Goal: Transaction & Acquisition: Purchase product/service

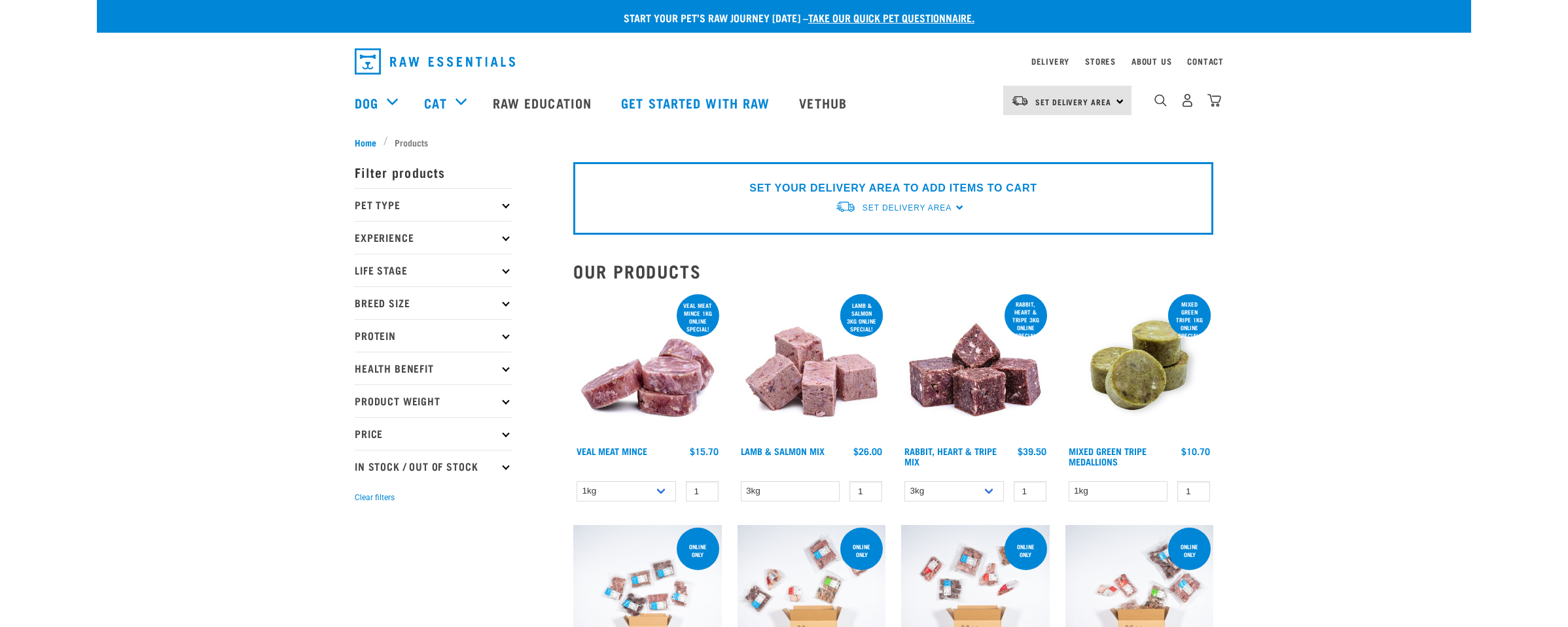
click at [509, 236] on p "Experience" at bounding box center [432, 237] width 157 height 33
click at [362, 293] on label "Experienced Raw Feeder" at bounding box center [431, 295] width 138 height 16
click at [362, 293] on input "Experienced Raw Feeder" at bounding box center [359, 293] width 9 height 9
checkbox input "true"
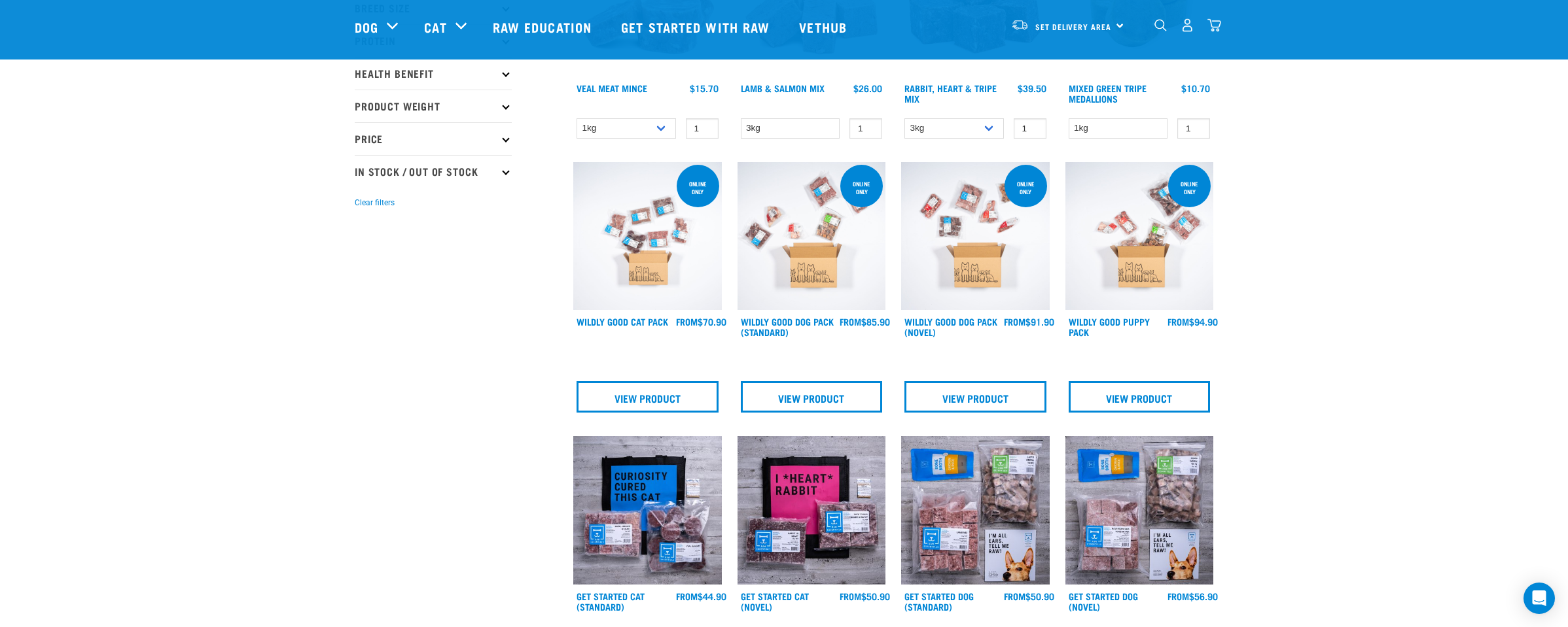
scroll to position [264, 0]
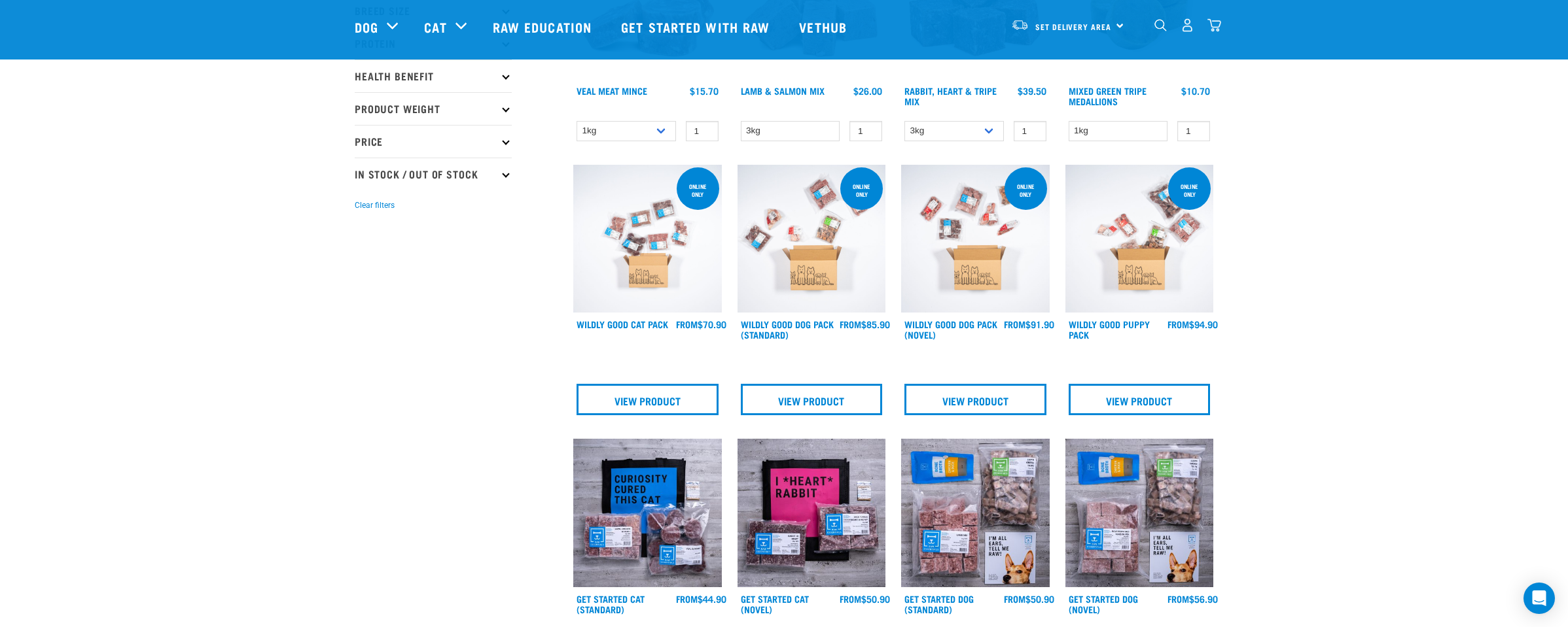
click at [814, 266] on img at bounding box center [811, 239] width 149 height 149
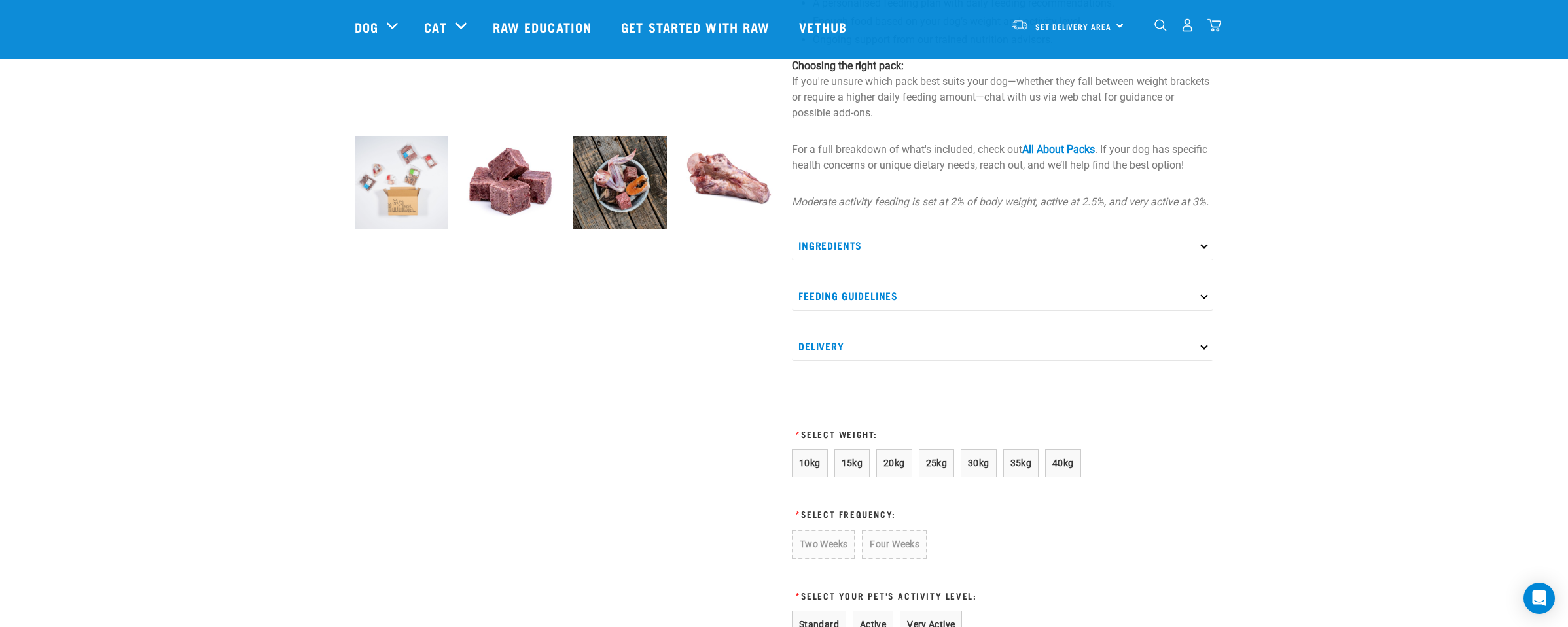
scroll to position [395, 0]
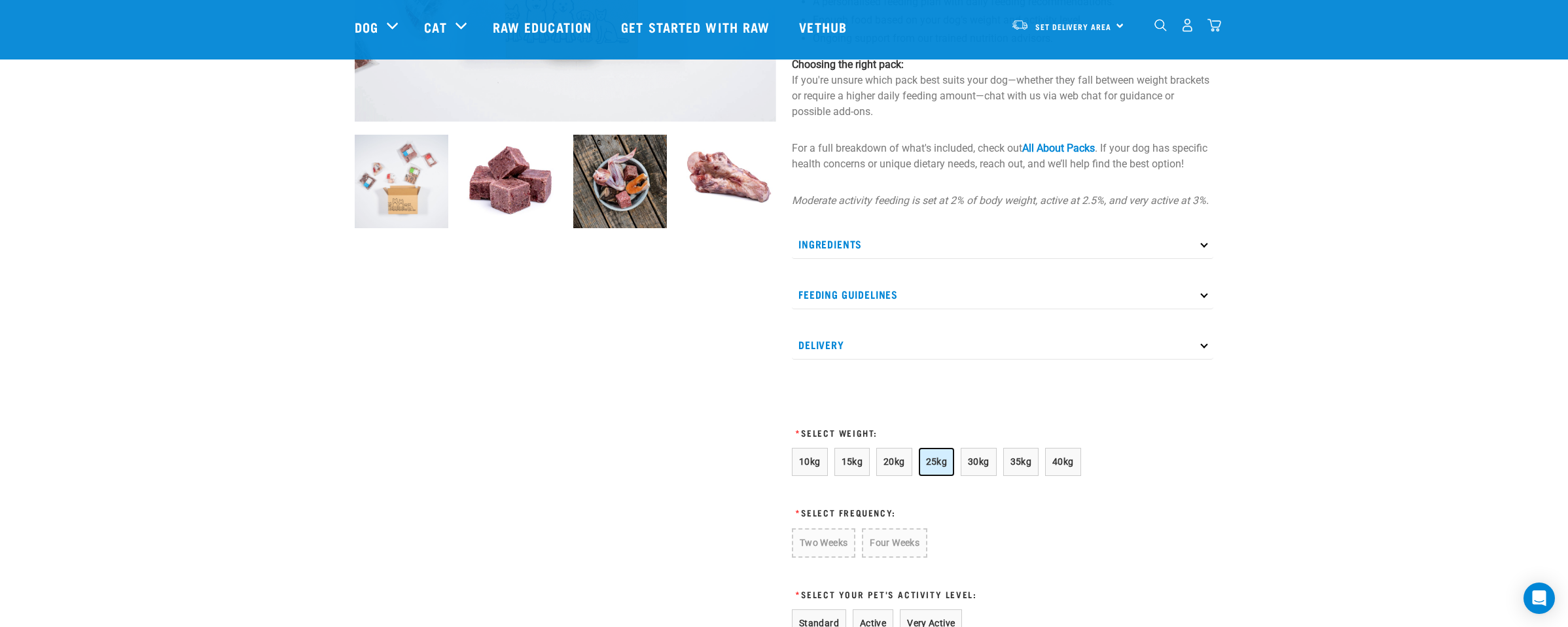
click at [937, 467] on span "25kg" at bounding box center [936, 462] width 21 height 11
click at [893, 557] on button "Four Weeks" at bounding box center [892, 543] width 64 height 28
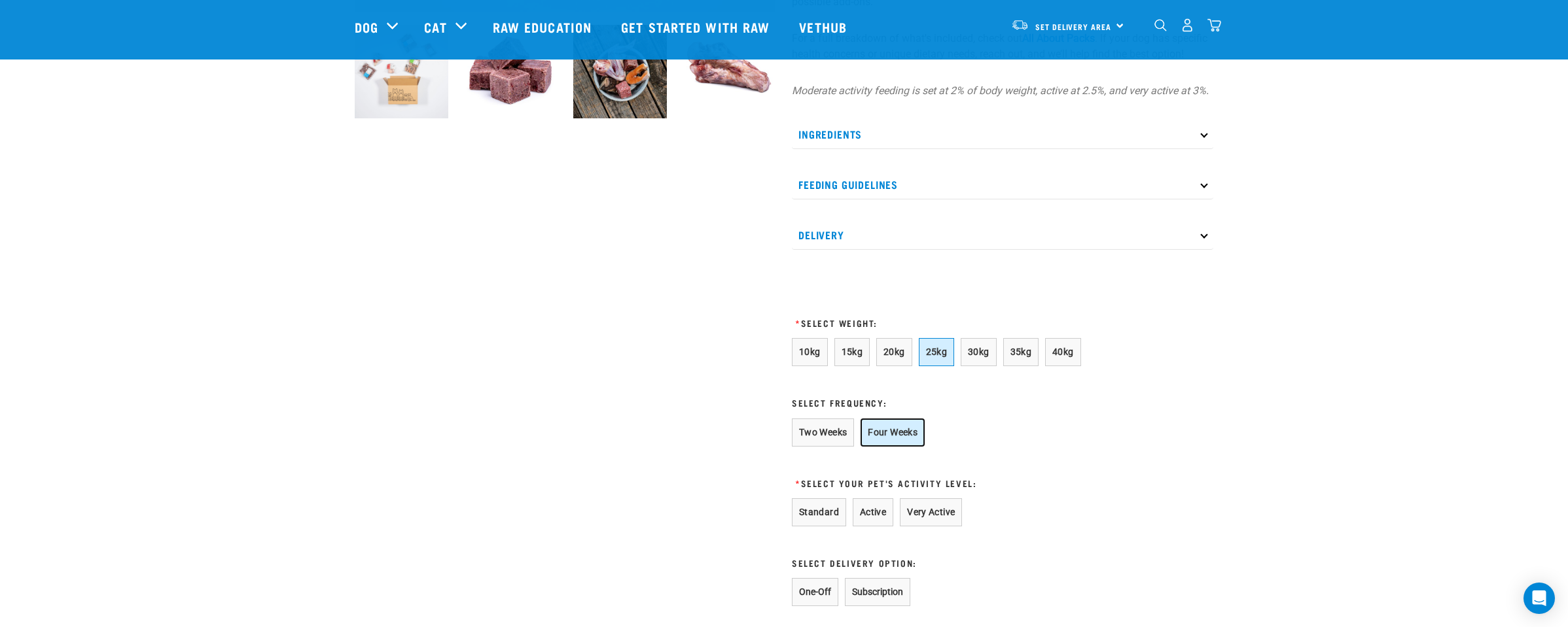
scroll to position [507, 0]
click at [873, 524] on button "Active" at bounding box center [873, 510] width 41 height 28
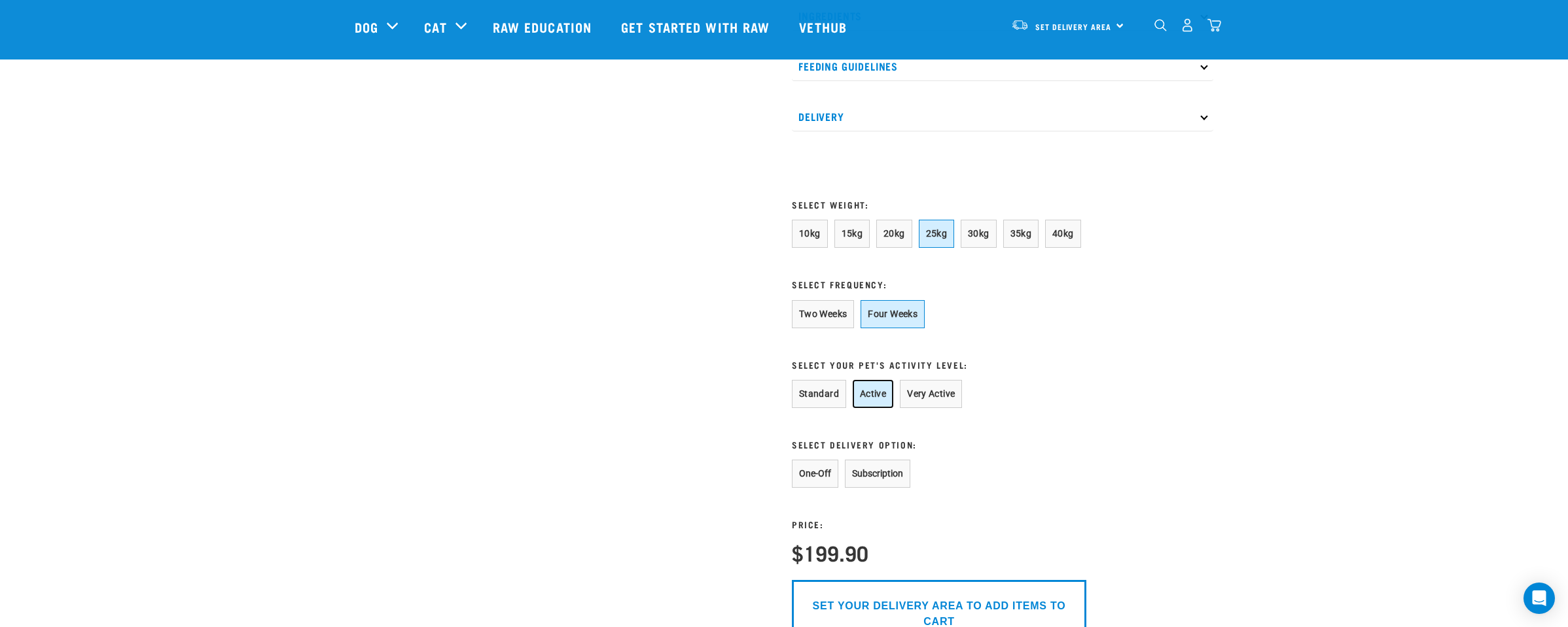
scroll to position [627, 0]
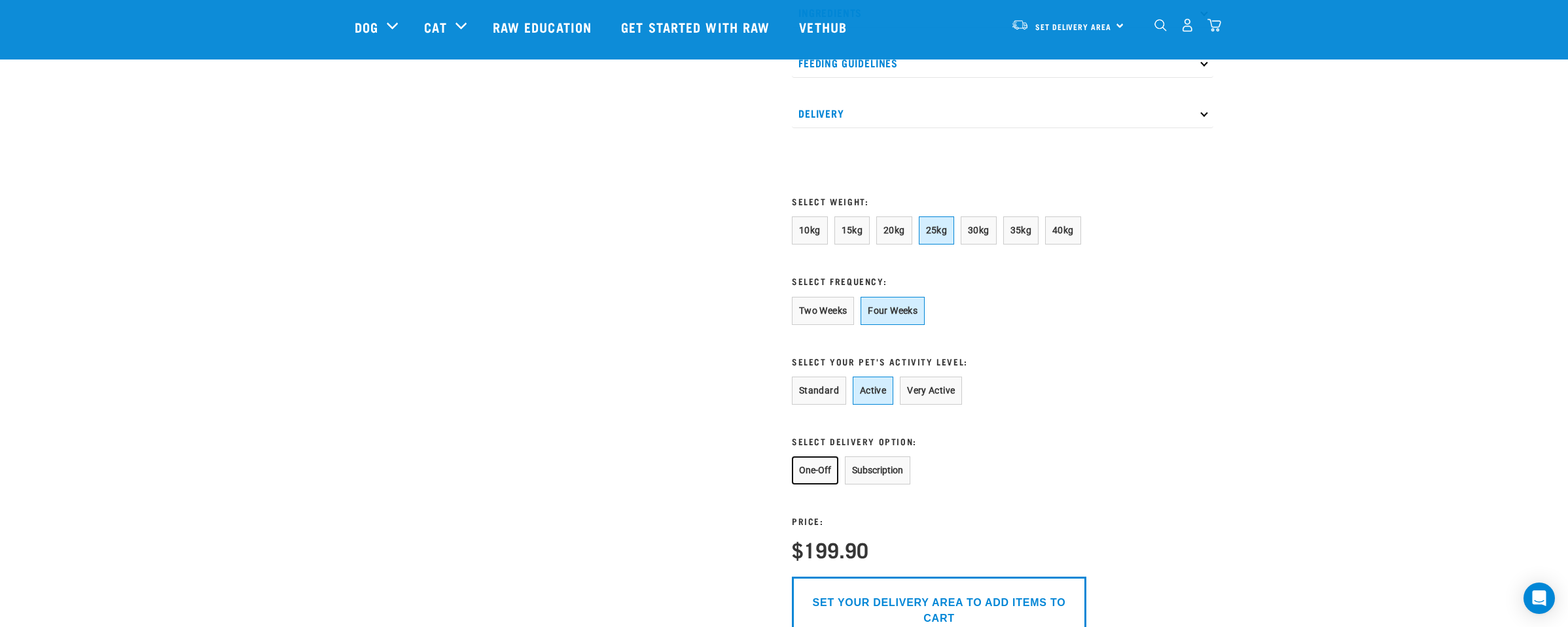
click at [819, 484] on button "One-Off" at bounding box center [815, 471] width 46 height 28
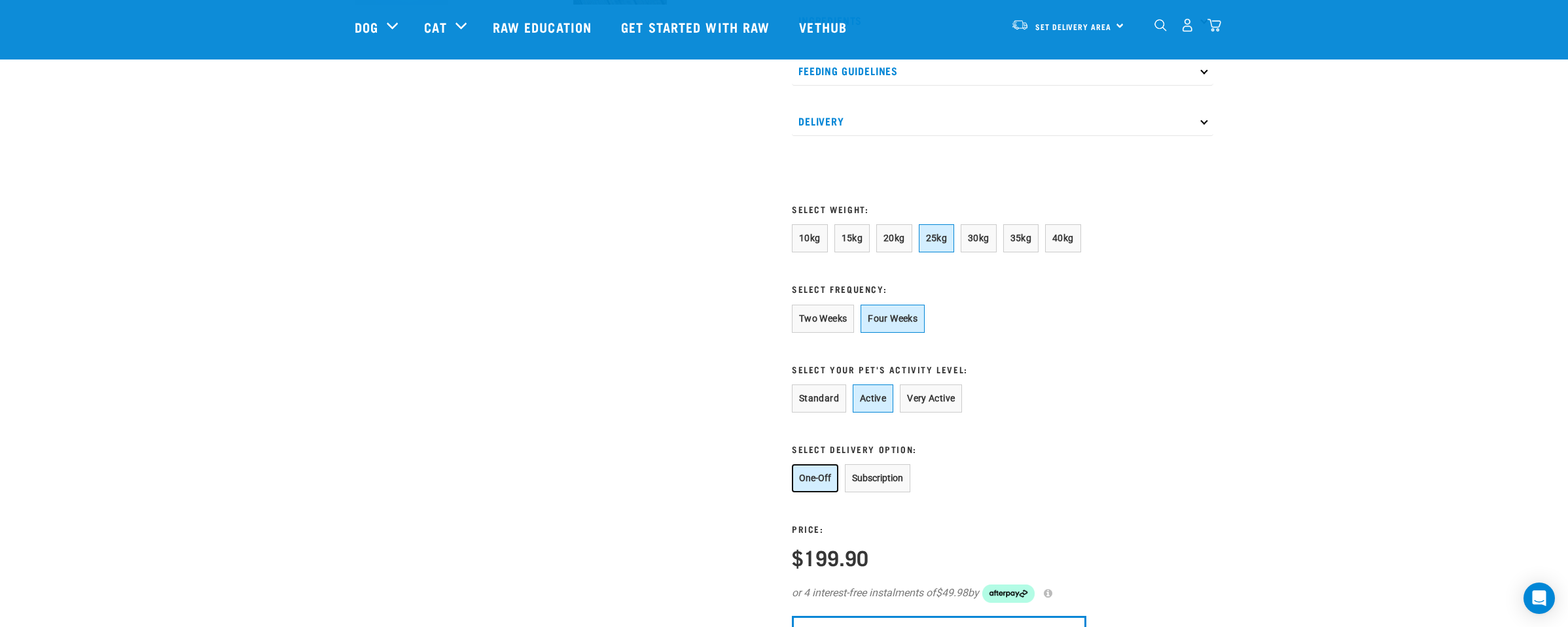
scroll to position [619, 0]
click at [852, 243] on span "15kg" at bounding box center [852, 237] width 21 height 11
click at [932, 243] on span "25kg" at bounding box center [936, 237] width 21 height 11
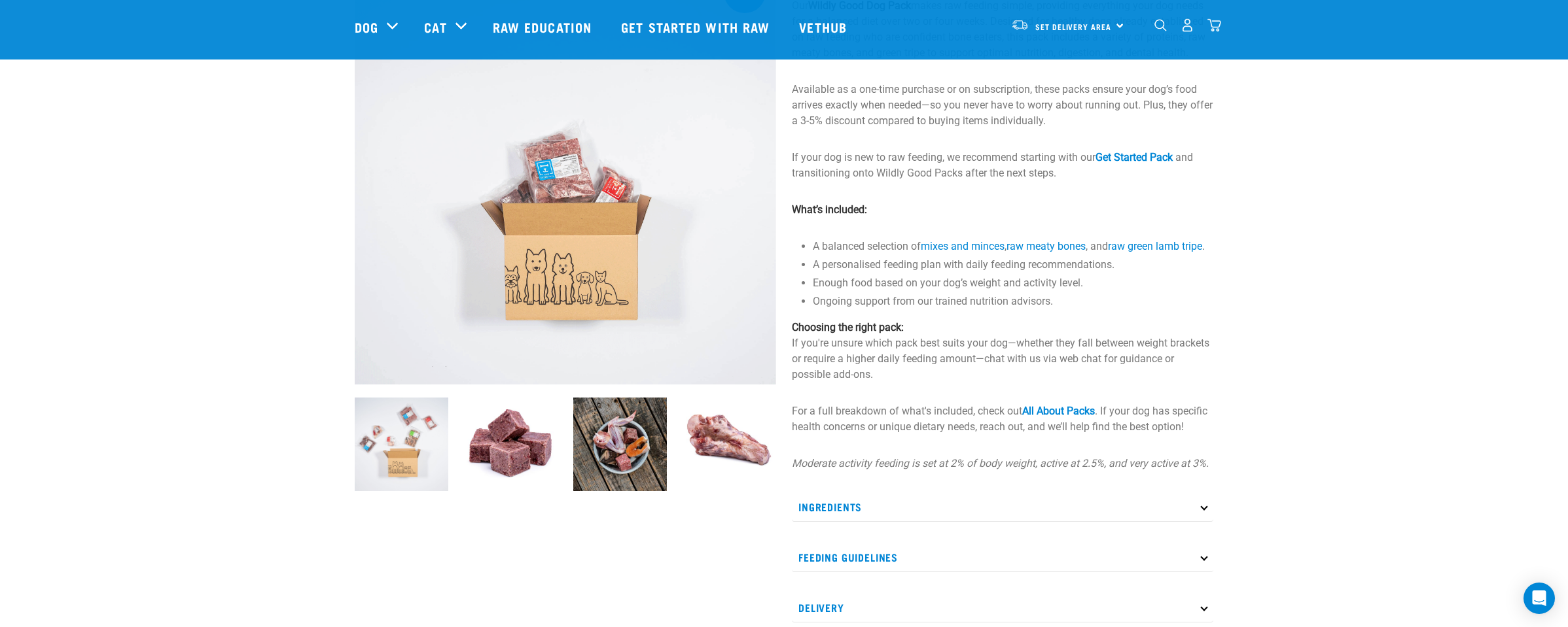
scroll to position [0, 0]
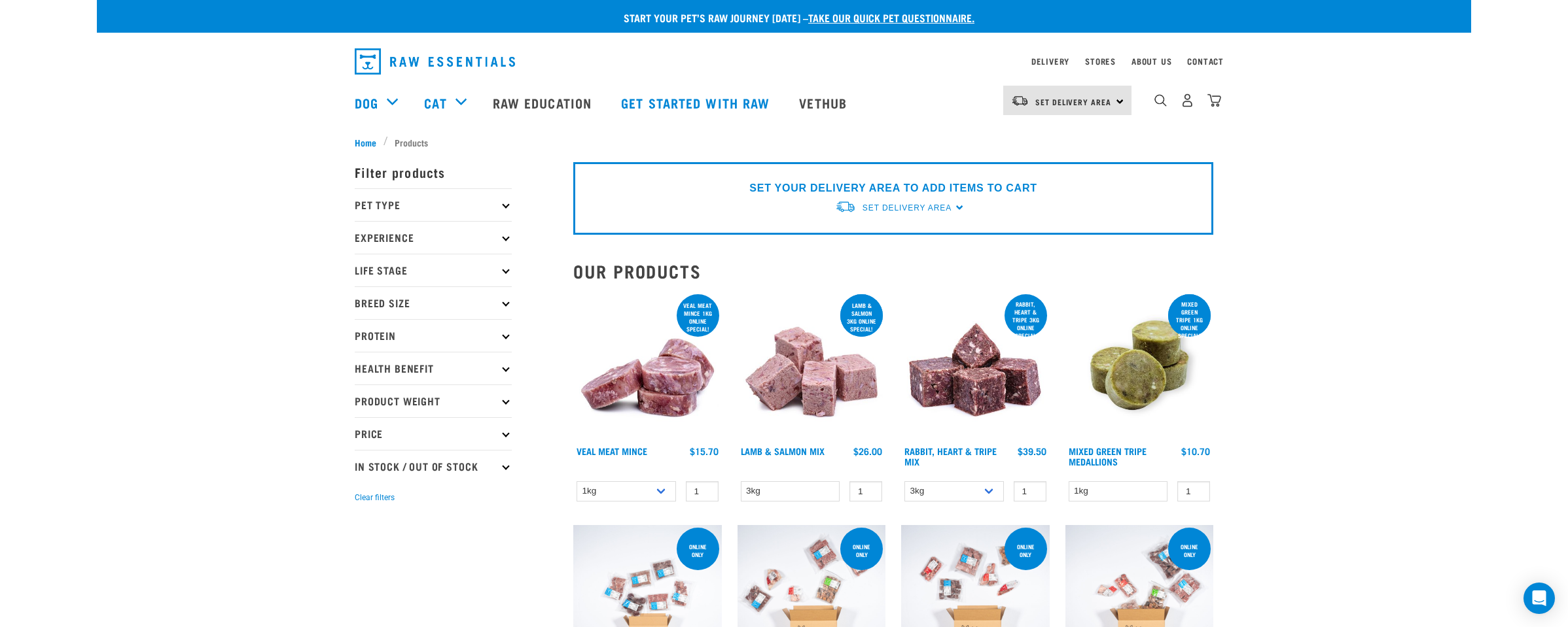
click at [507, 205] on icon at bounding box center [506, 205] width 7 height 7
click at [367, 242] on label "Dog" at bounding box center [384, 241] width 45 height 16
click at [363, 242] on input "Dog" at bounding box center [359, 238] width 9 height 9
checkbox input "true"
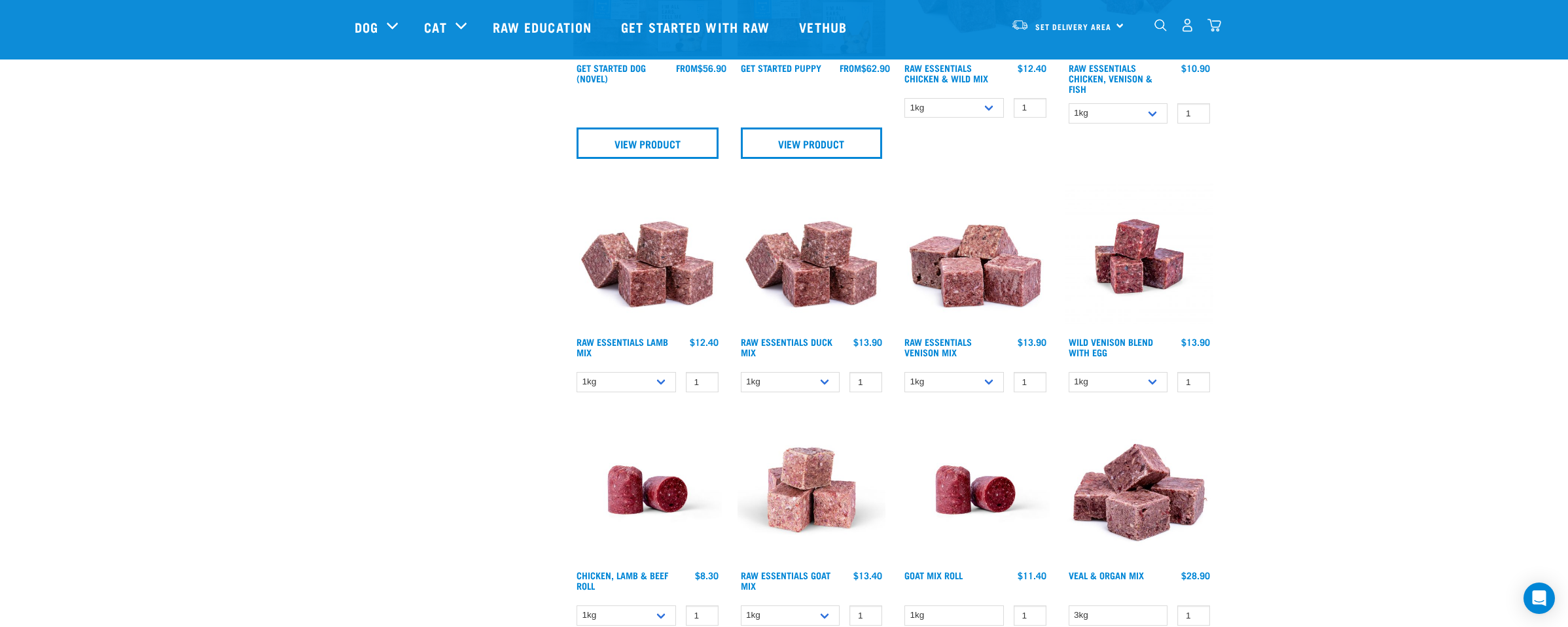
scroll to position [817, 0]
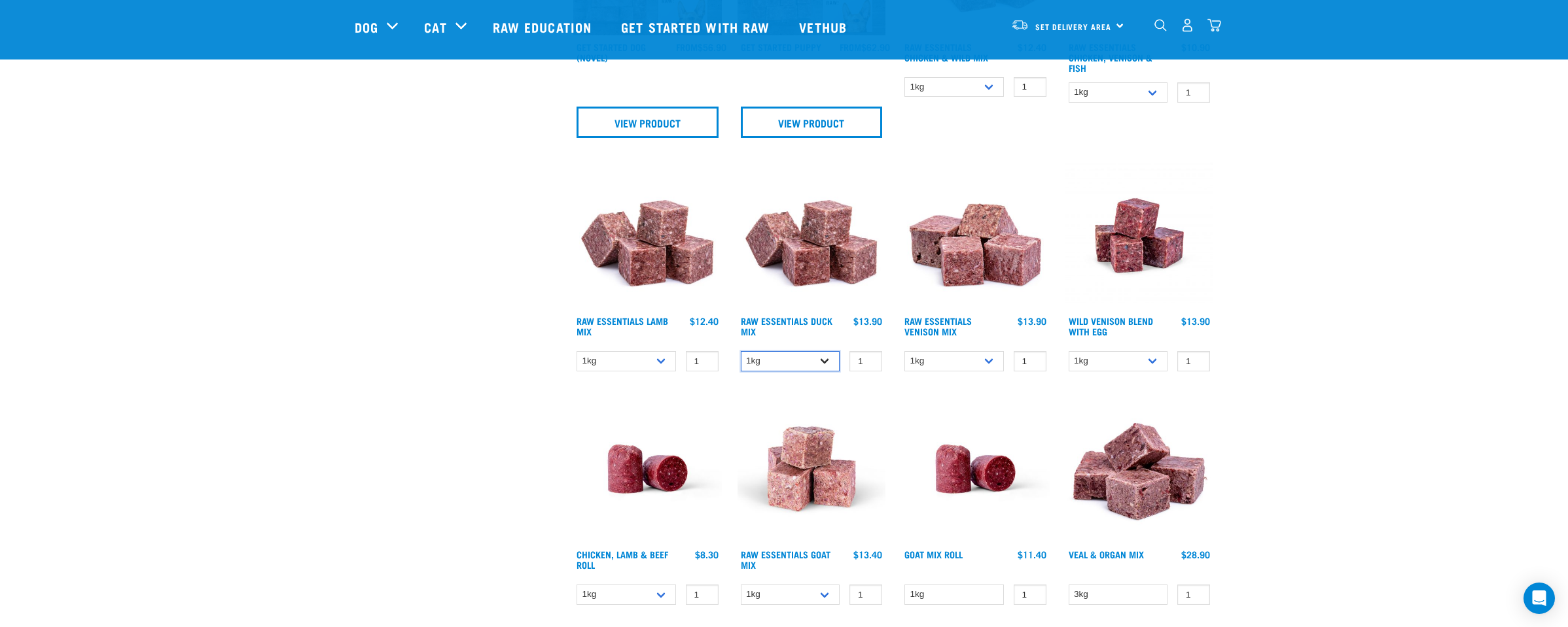
click at [825, 361] on select "1kg 3kg" at bounding box center [790, 361] width 99 height 20
select select "442098"
click at [990, 358] on select "1kg 3kg" at bounding box center [954, 361] width 99 height 20
select select "712"
click at [660, 360] on select "1kg 3kg Bulk (10kg)" at bounding box center [626, 361] width 99 height 20
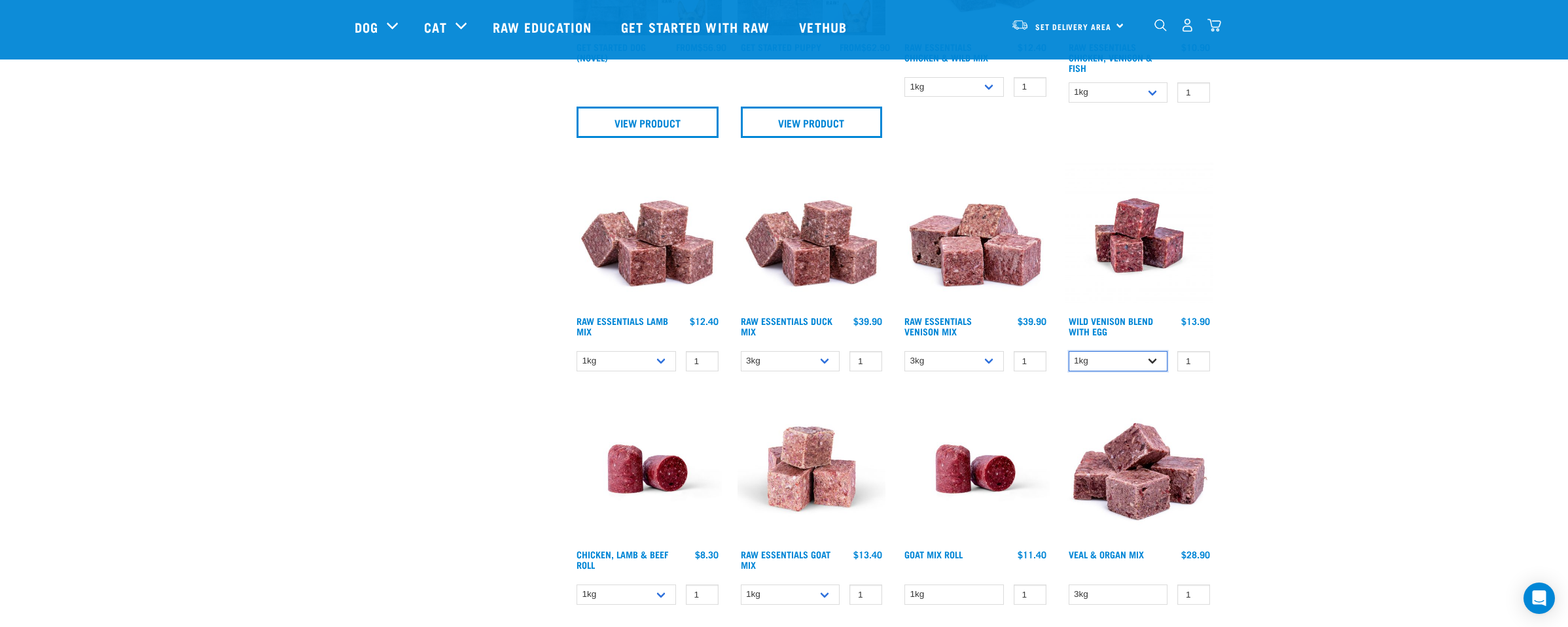
click at [1153, 359] on select "1kg 3kg Bulk (10kg)" at bounding box center [1118, 361] width 99 height 20
select select "34496"
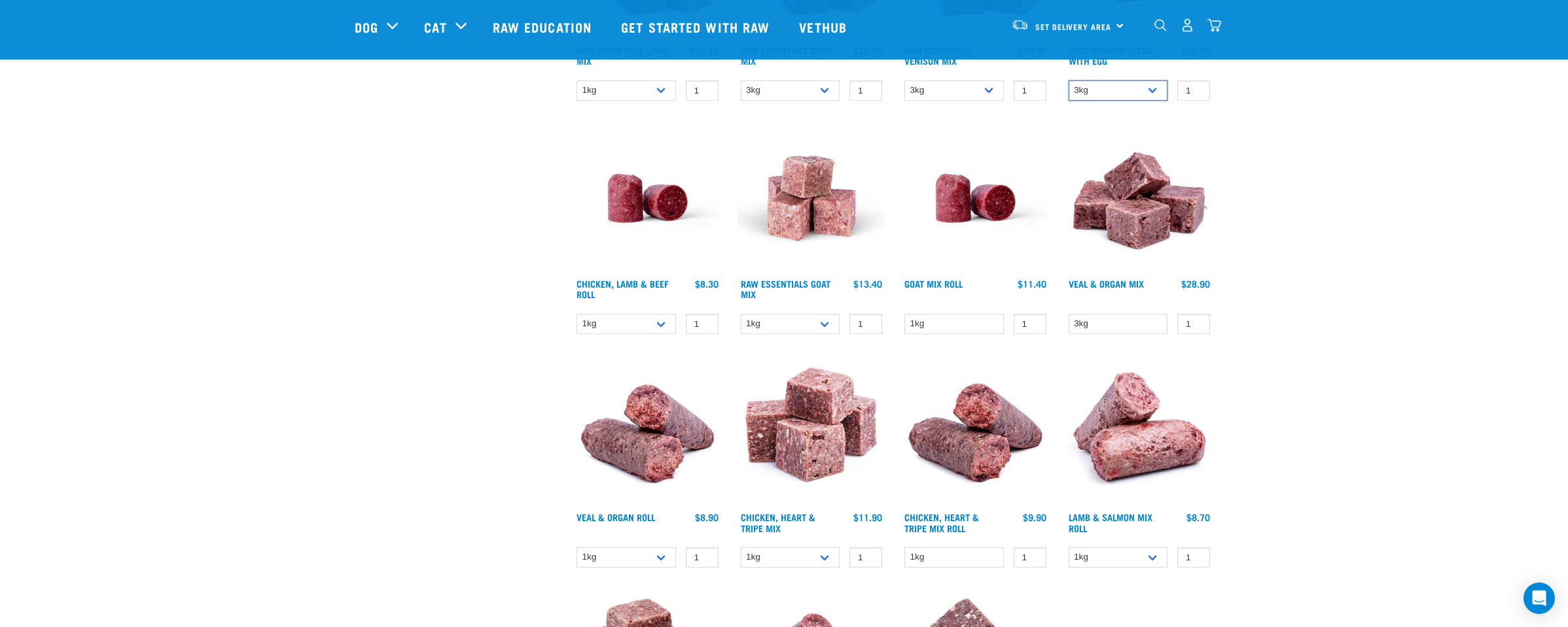
scroll to position [1090, 0]
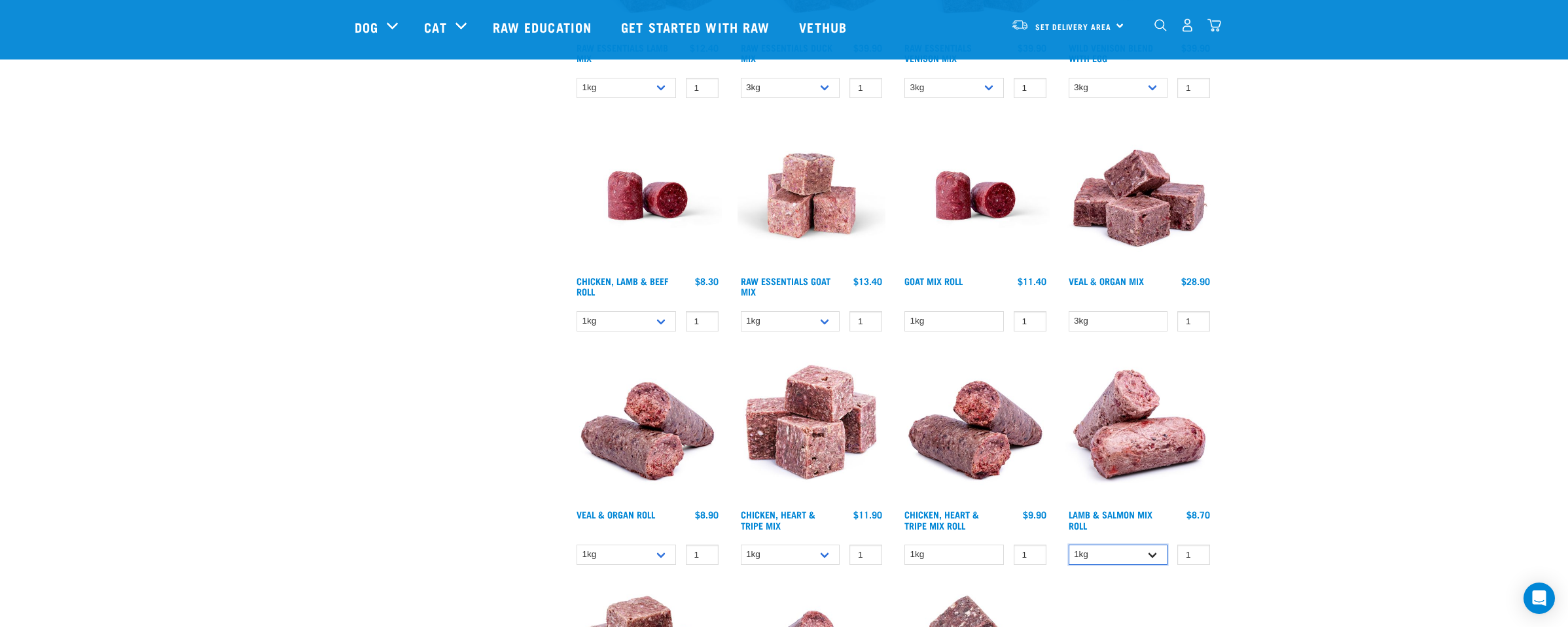
click at [1152, 554] on select "1kg Bulk (10kg)" at bounding box center [1118, 554] width 99 height 20
select select "913"
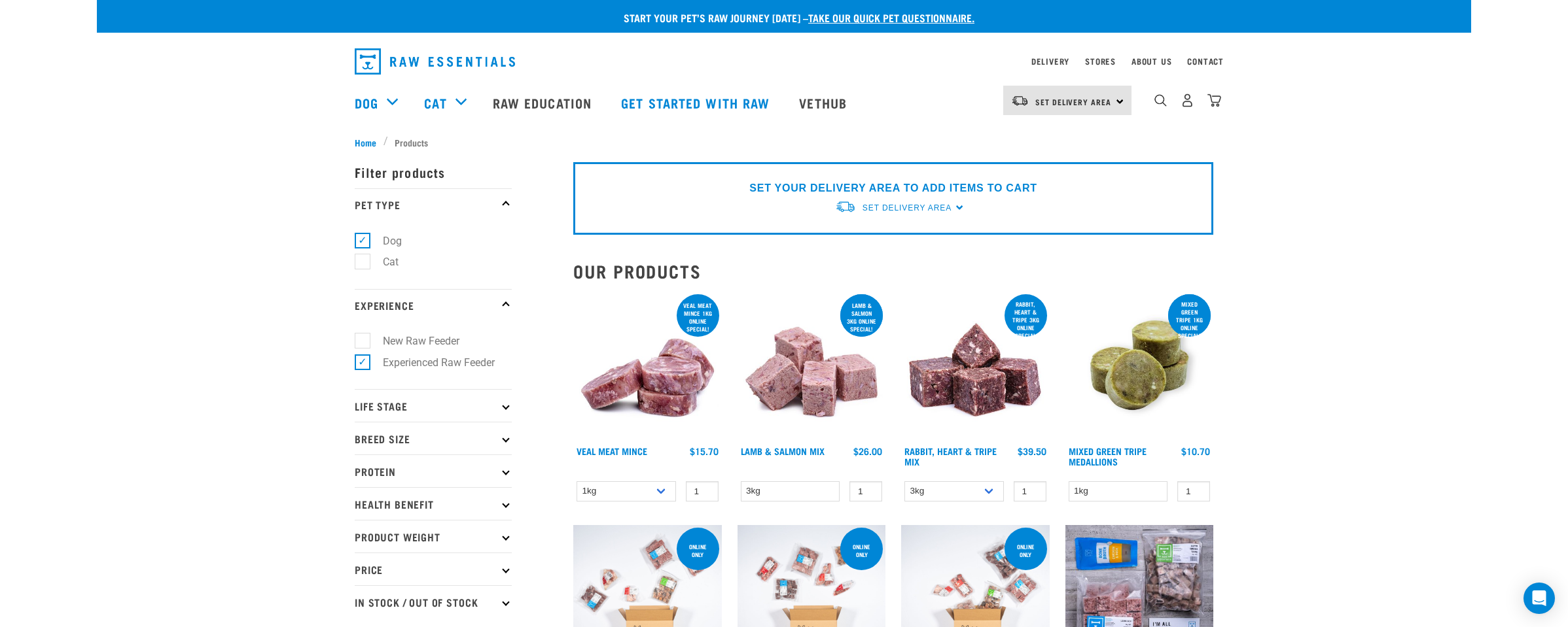
scroll to position [0, 0]
click at [955, 205] on div "SET YOUR DELIVERY AREA TO ADD ITEMS TO CART Set Delivery Area North Island Sout…" at bounding box center [893, 198] width 640 height 73
click at [928, 205] on span "Set Delivery Area" at bounding box center [906, 208] width 89 height 9
click at [860, 236] on link "[GEOGRAPHIC_DATA]" at bounding box center [899, 238] width 130 height 21
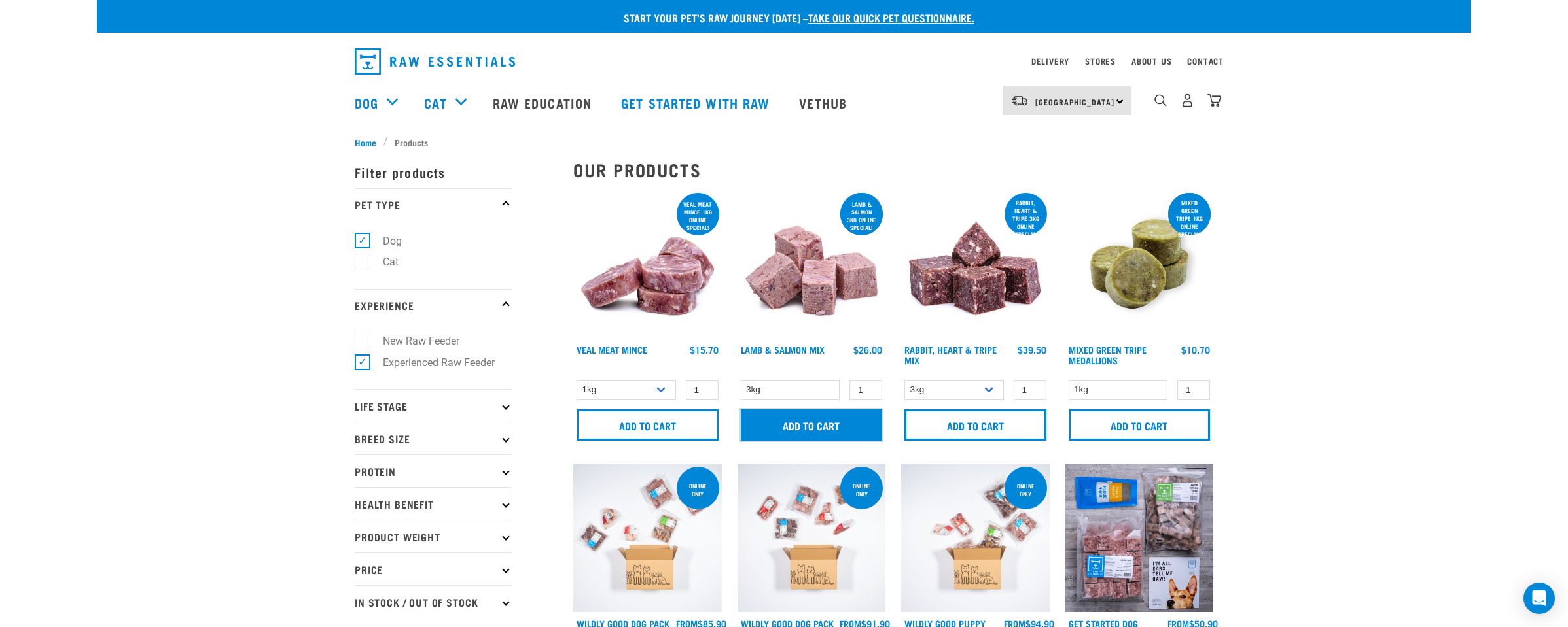
click at [814, 422] on input "Add to cart" at bounding box center [811, 424] width 142 height 31
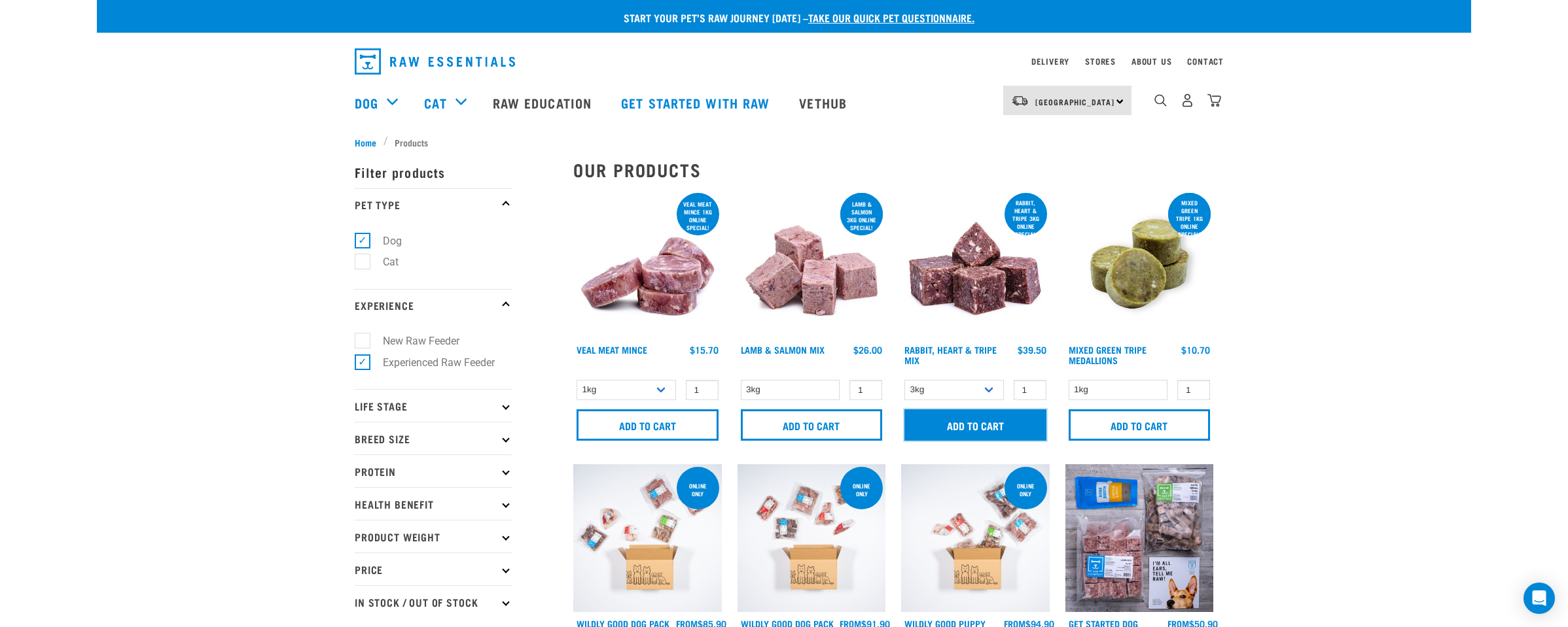
click at [982, 422] on input "Add to cart" at bounding box center [975, 424] width 142 height 31
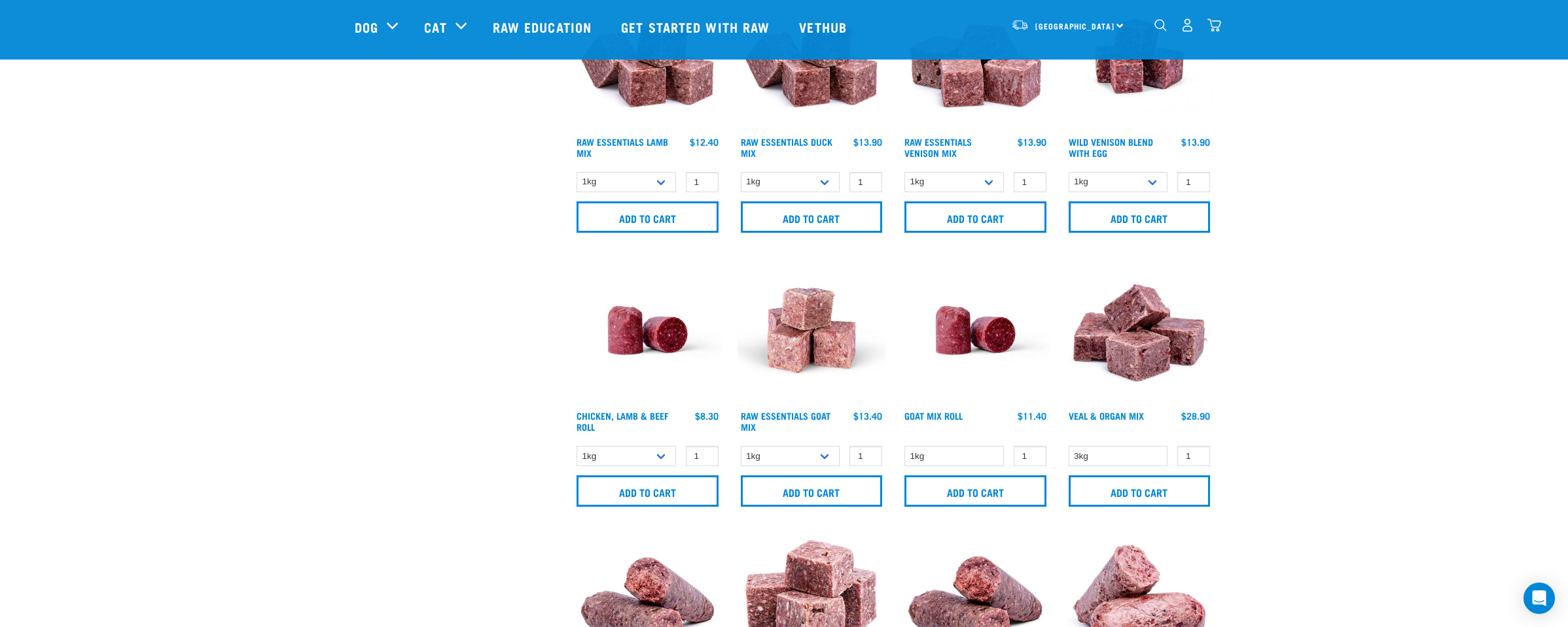
scroll to position [940, 0]
click at [1115, 486] on input "Add to cart" at bounding box center [1139, 490] width 142 height 31
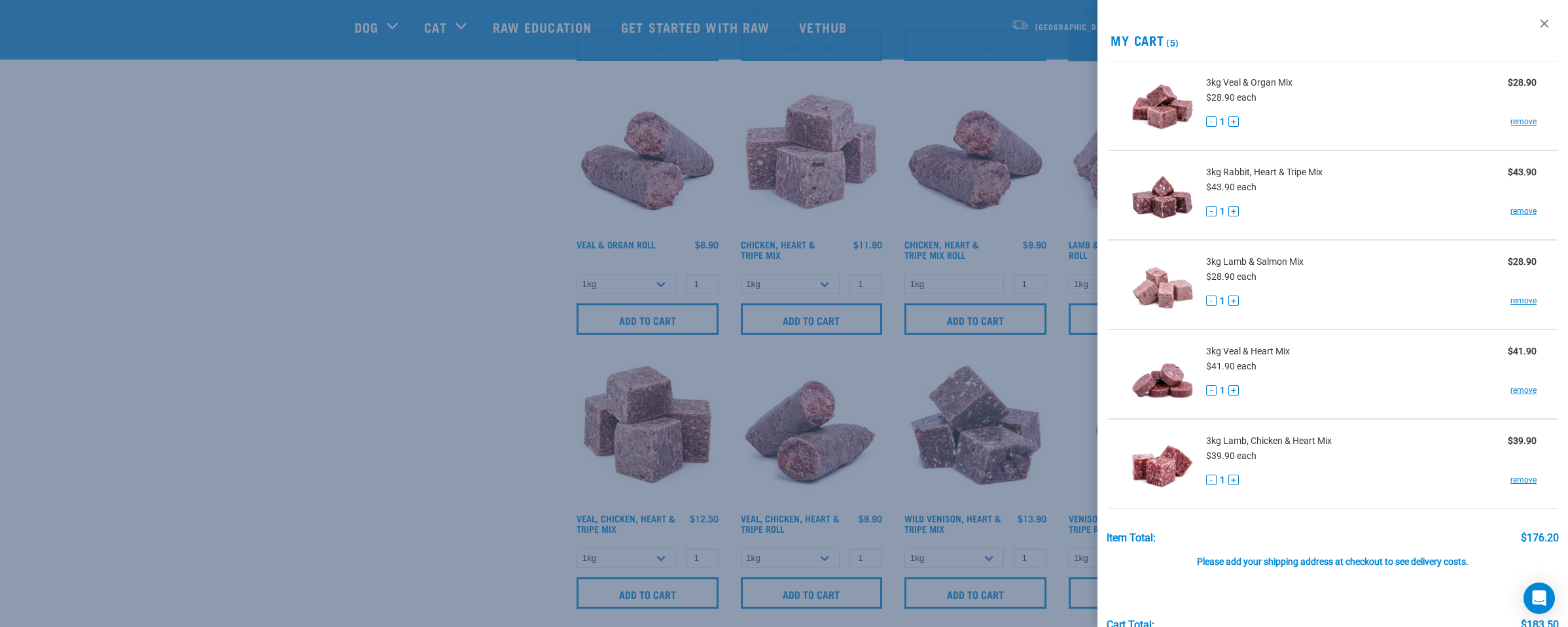
scroll to position [1390, 0]
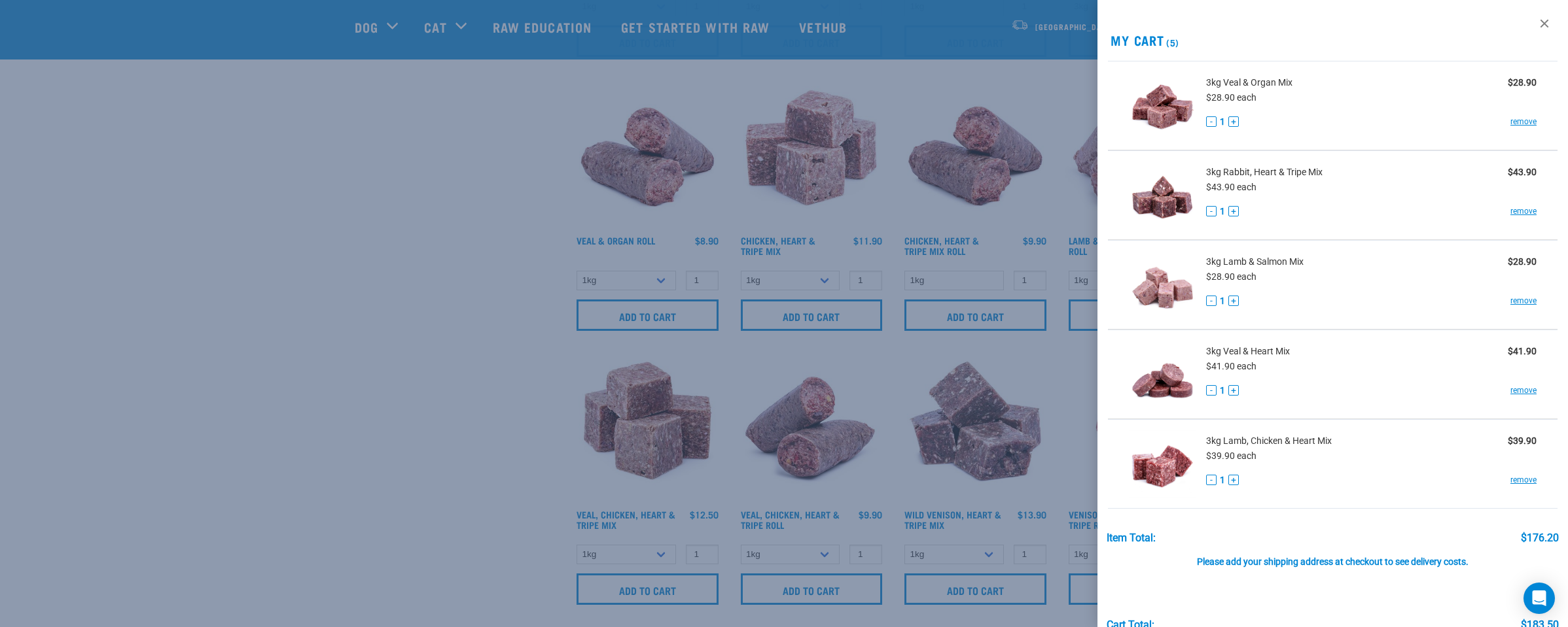
click at [400, 342] on div at bounding box center [784, 314] width 1568 height 627
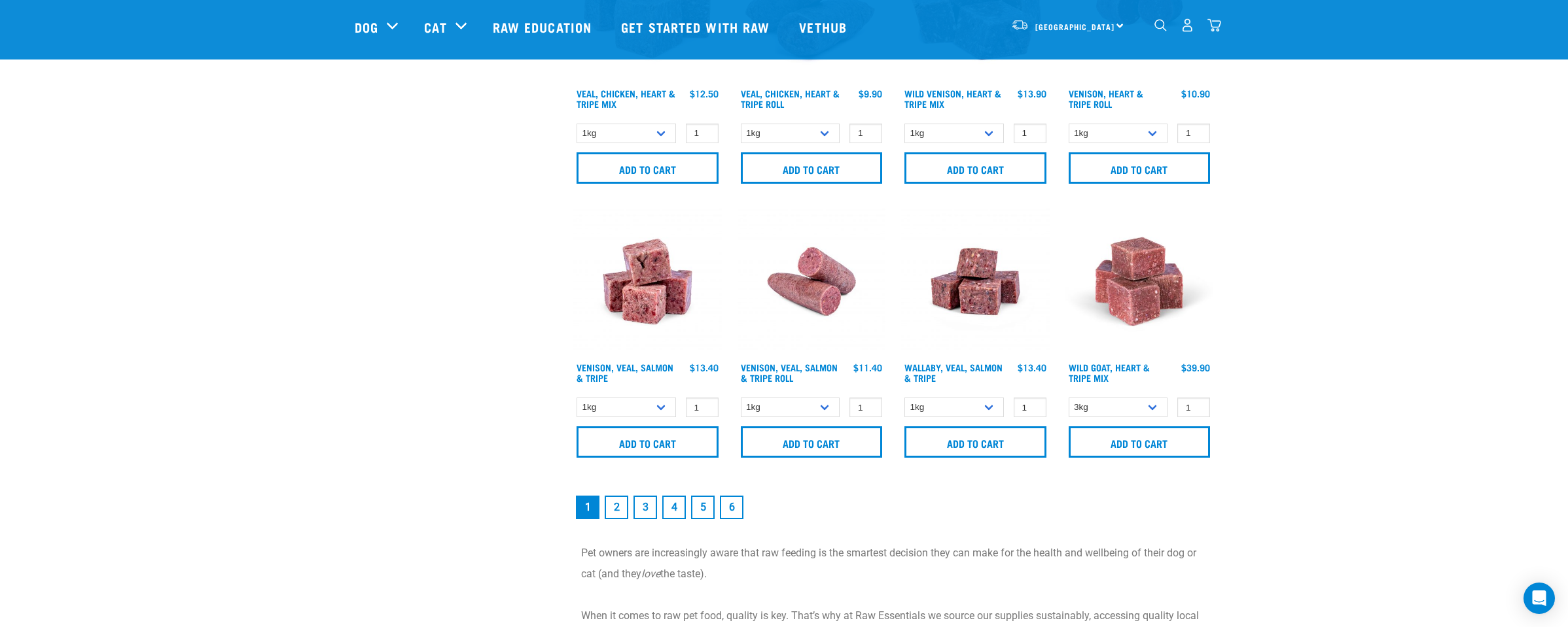
scroll to position [1813, 0]
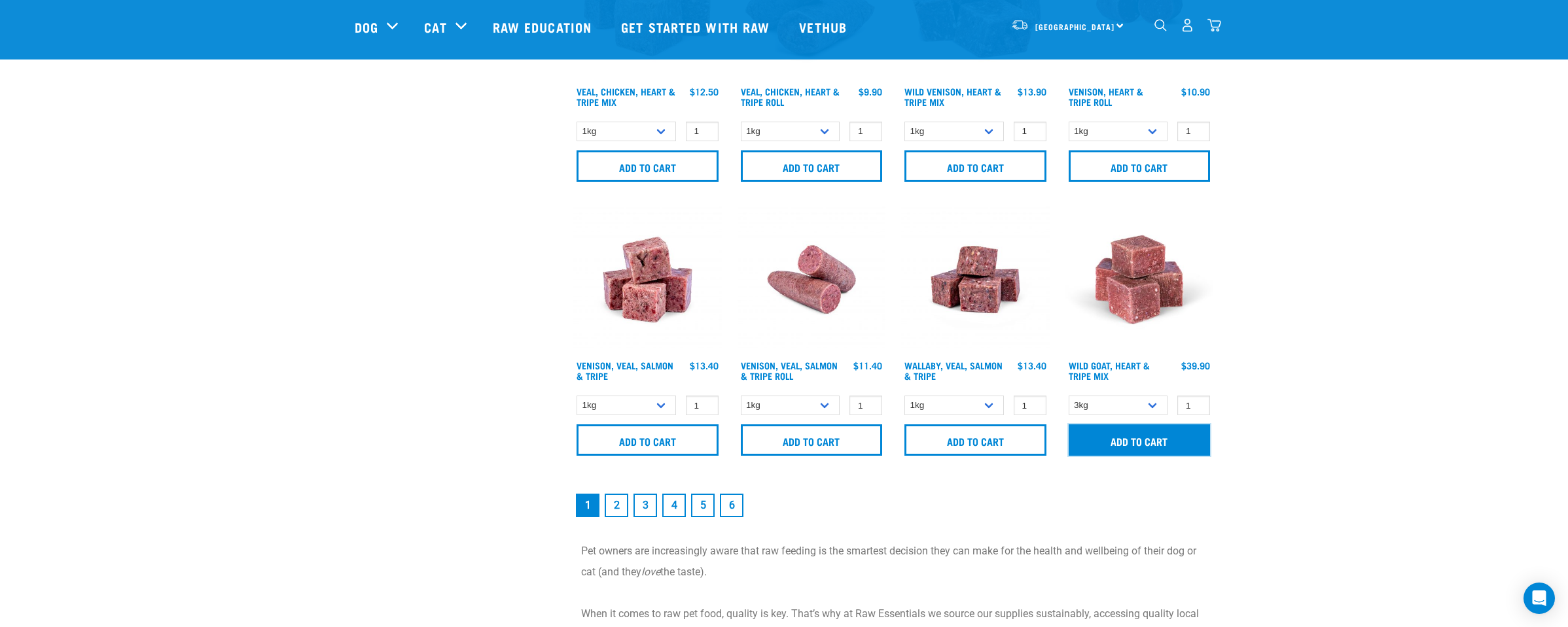
click at [1125, 432] on input "Add to cart" at bounding box center [1139, 439] width 142 height 31
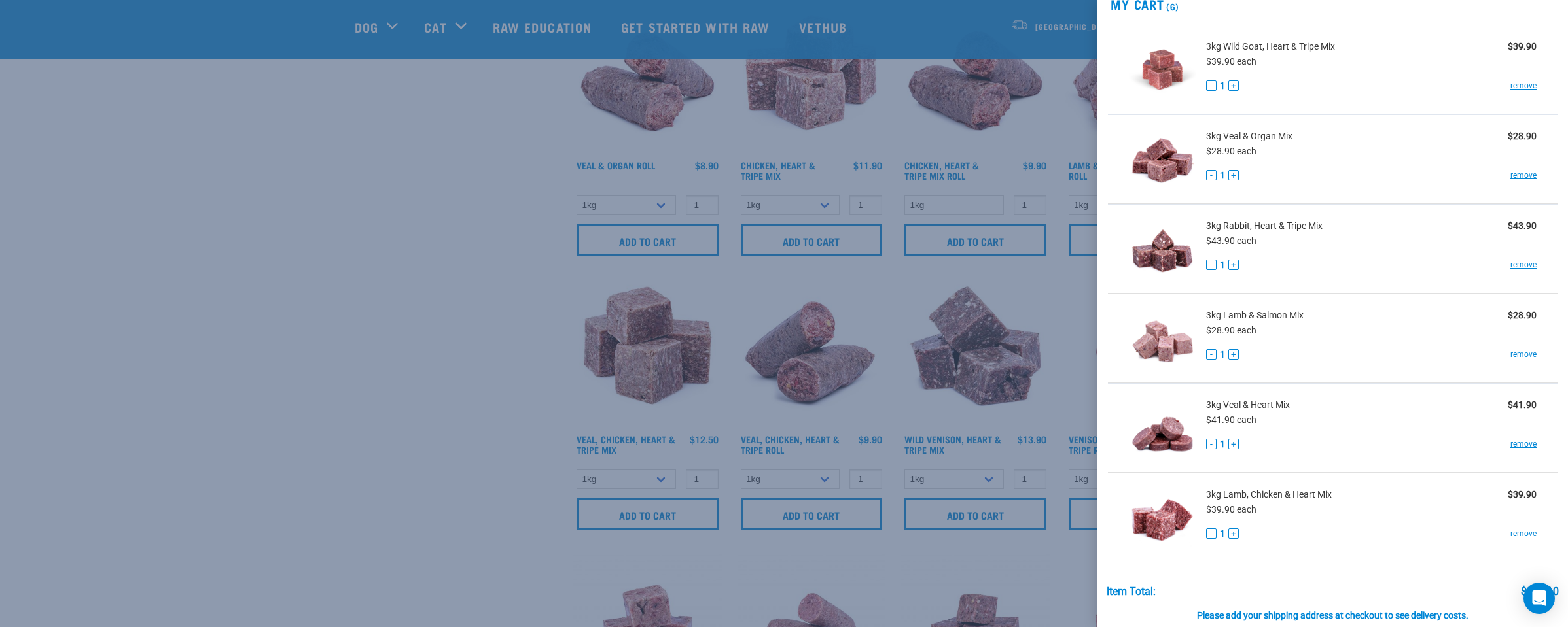
scroll to position [0, 0]
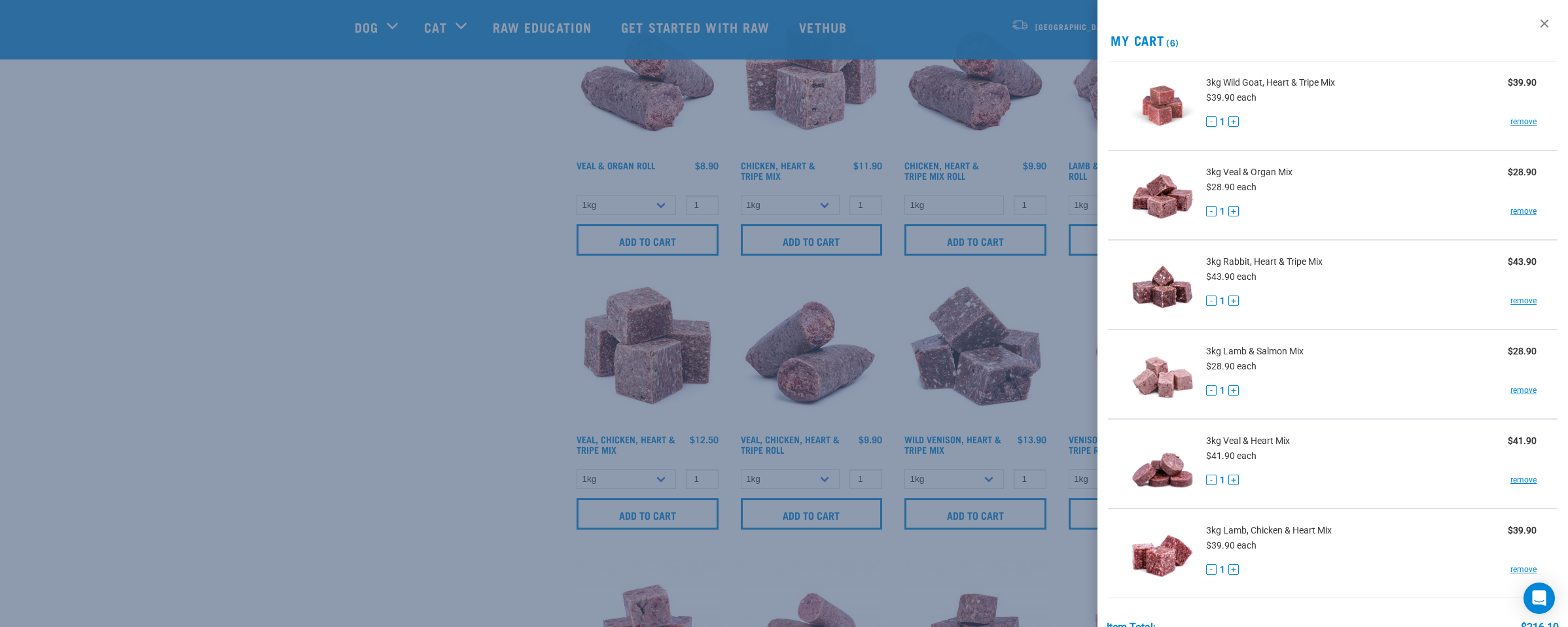
click at [450, 403] on div at bounding box center [784, 314] width 1568 height 627
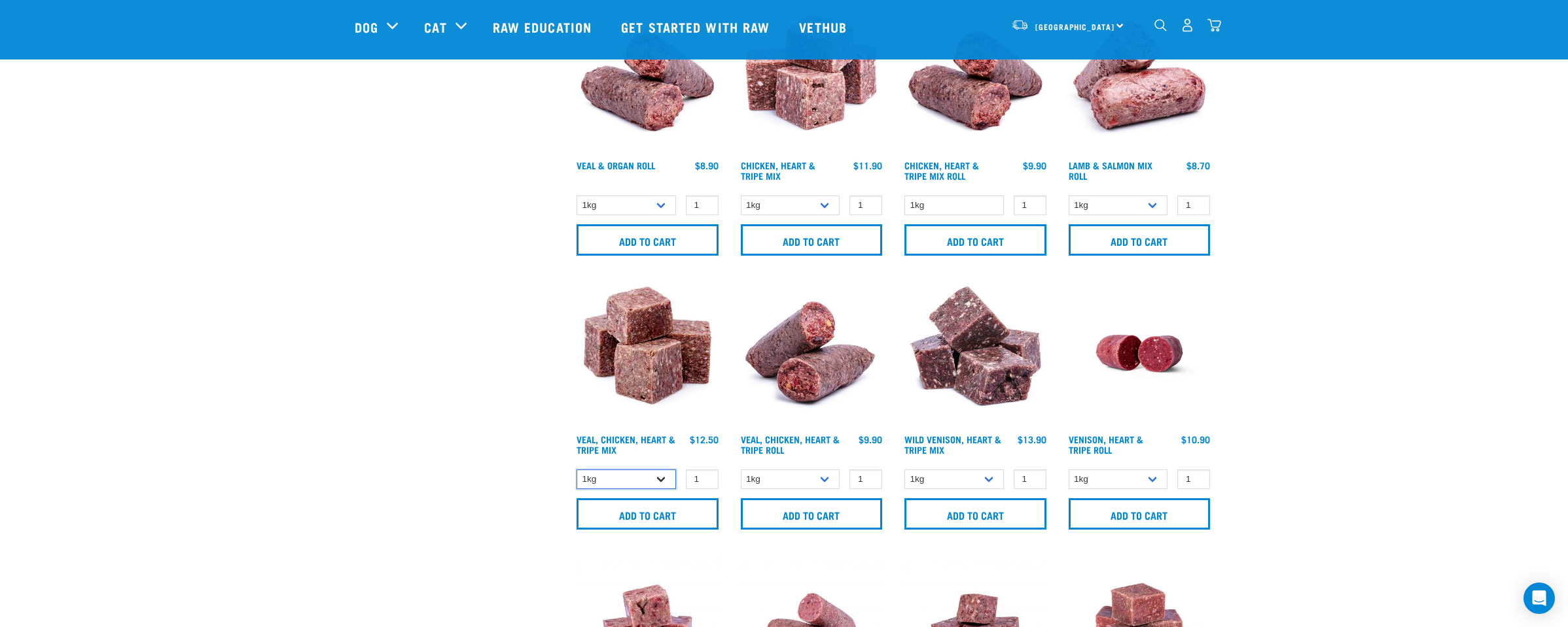
click at [662, 473] on select "1kg 3kg" at bounding box center [626, 479] width 99 height 20
select select "752"
click at [647, 511] on input "Add to cart" at bounding box center [648, 514] width 142 height 31
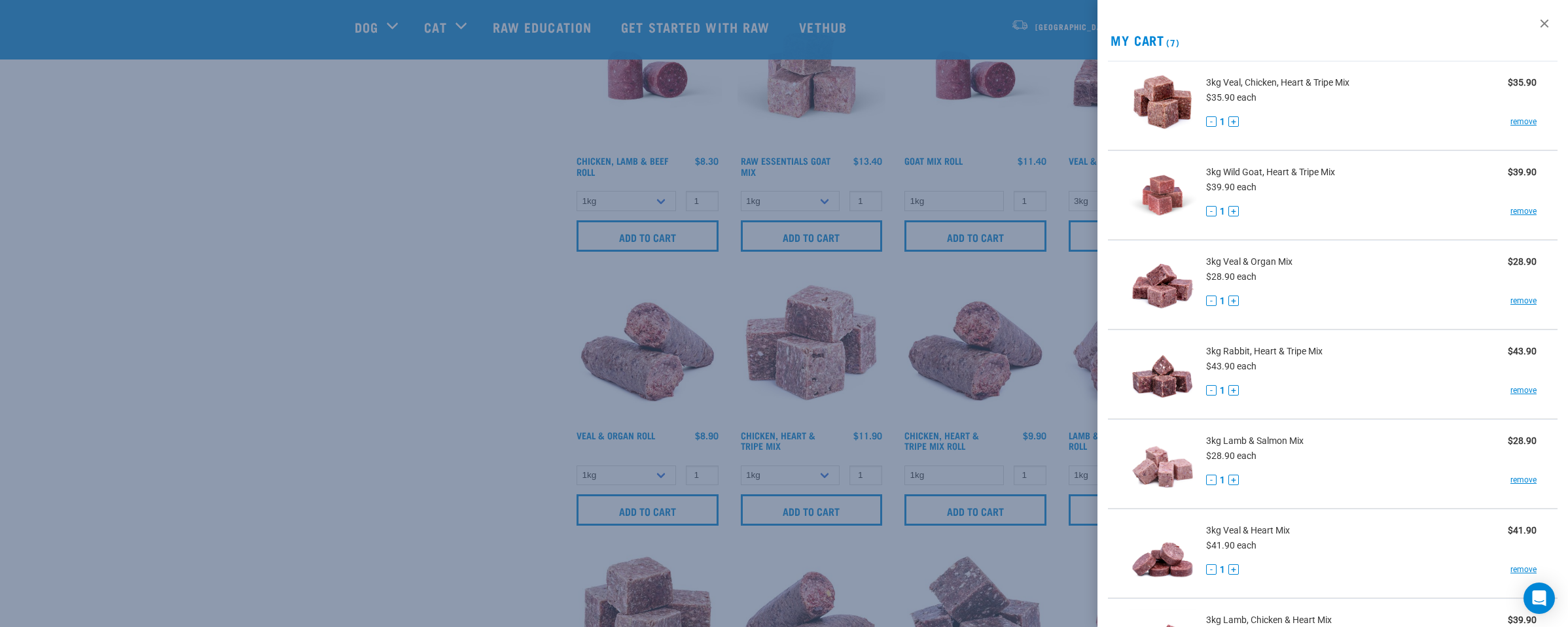
scroll to position [1212, 0]
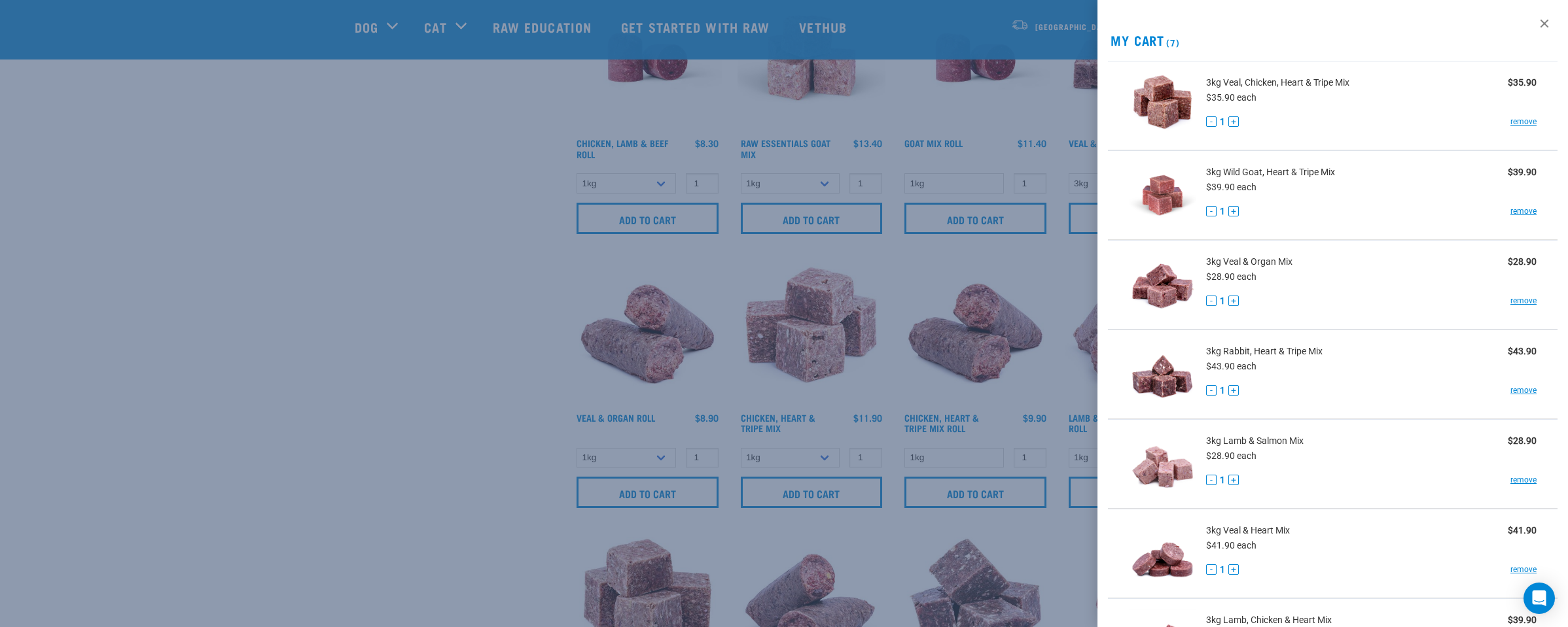
click at [656, 453] on div at bounding box center [784, 314] width 1568 height 627
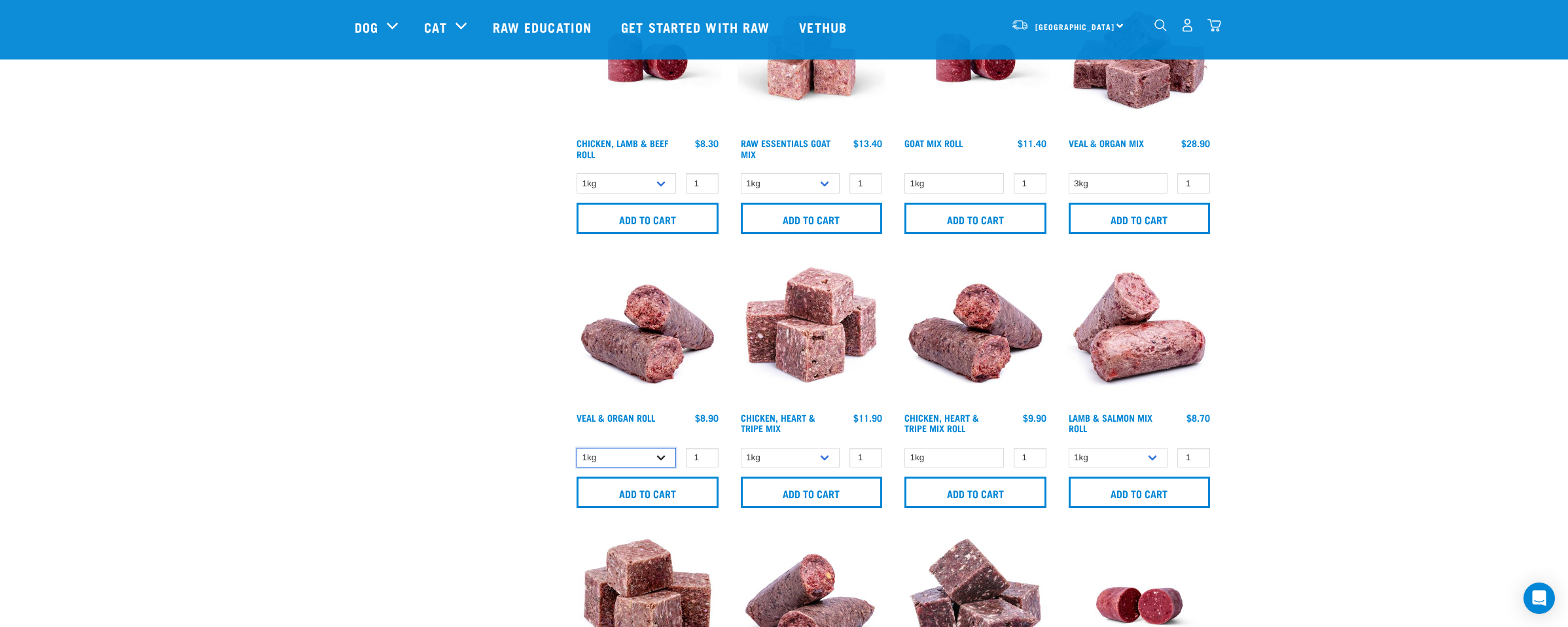
click at [661, 452] on select "1kg Bulk (10kg)" at bounding box center [626, 458] width 99 height 20
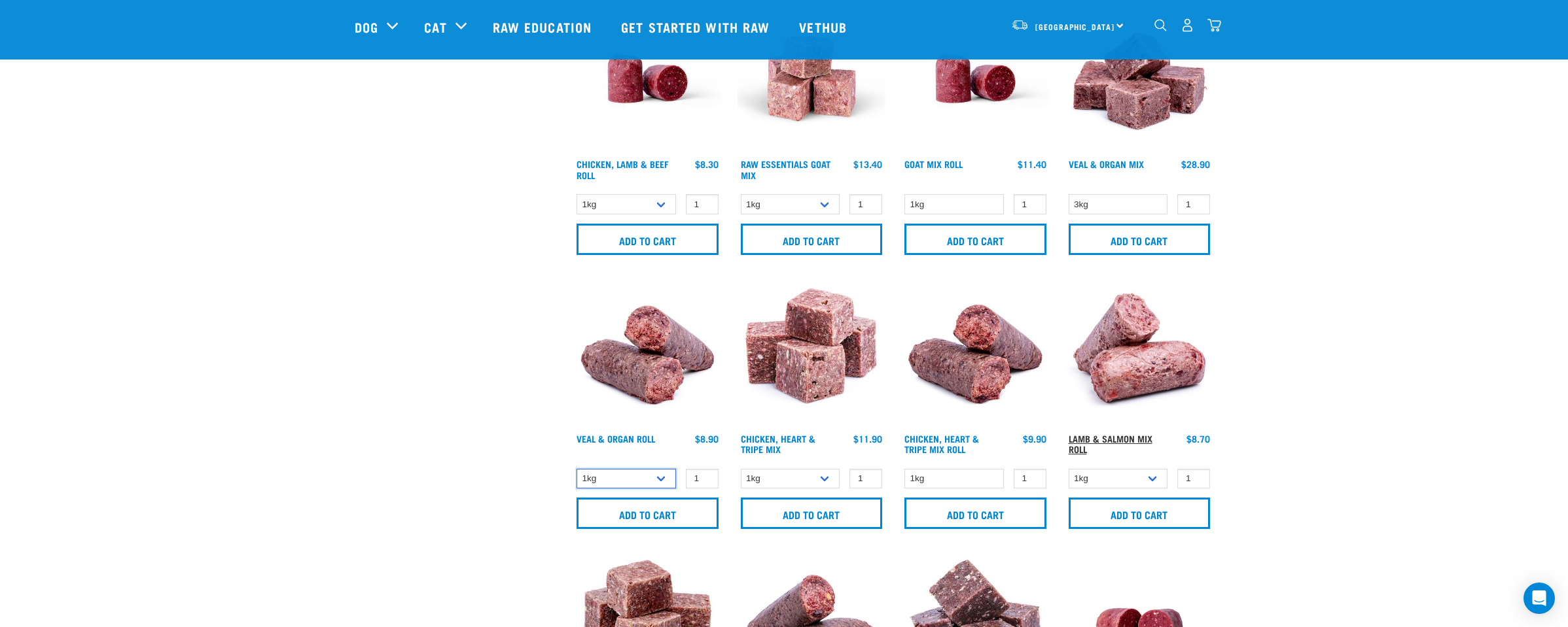
scroll to position [1179, 0]
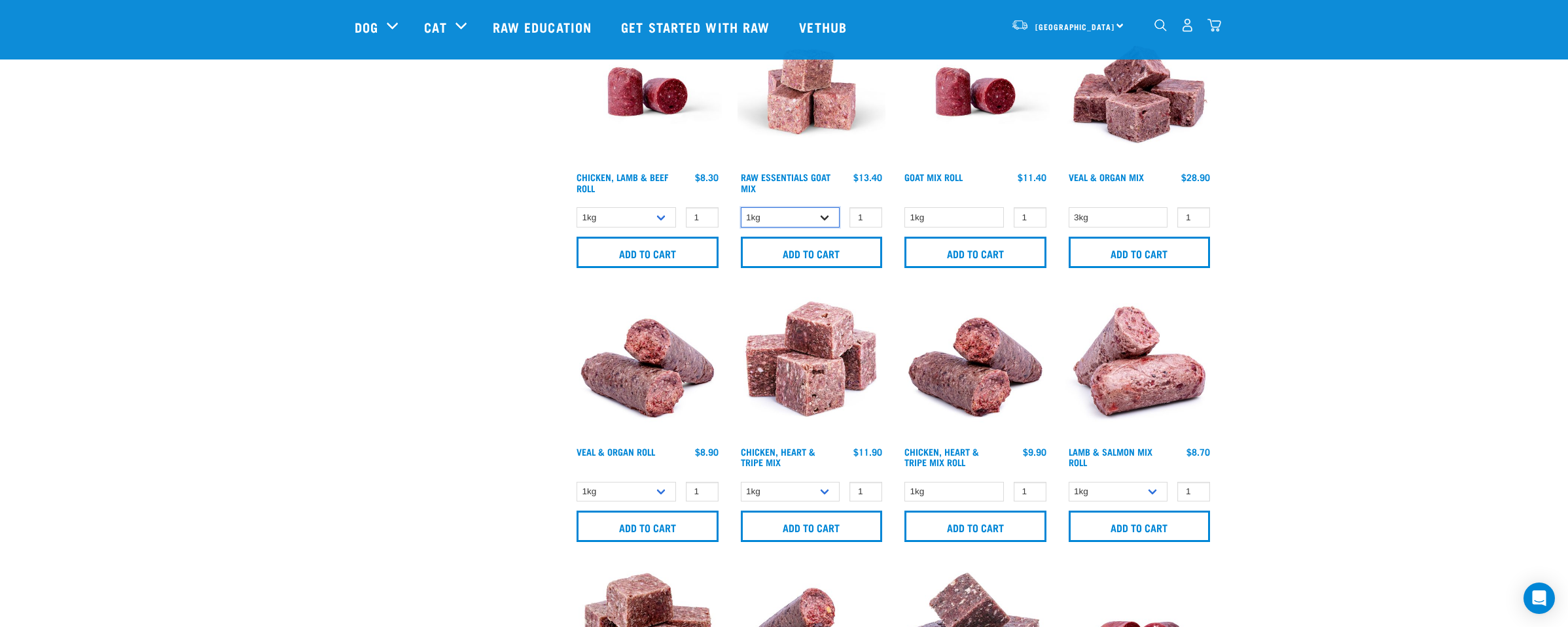
click at [825, 211] on select "1kg 3kg Bulk (10kg)" at bounding box center [790, 217] width 99 height 20
select select "337219"
drag, startPoint x: 804, startPoint y: 252, endPoint x: 903, endPoint y: 261, distance: 99.4
click at [808, 252] on input "Add to cart" at bounding box center [811, 252] width 142 height 31
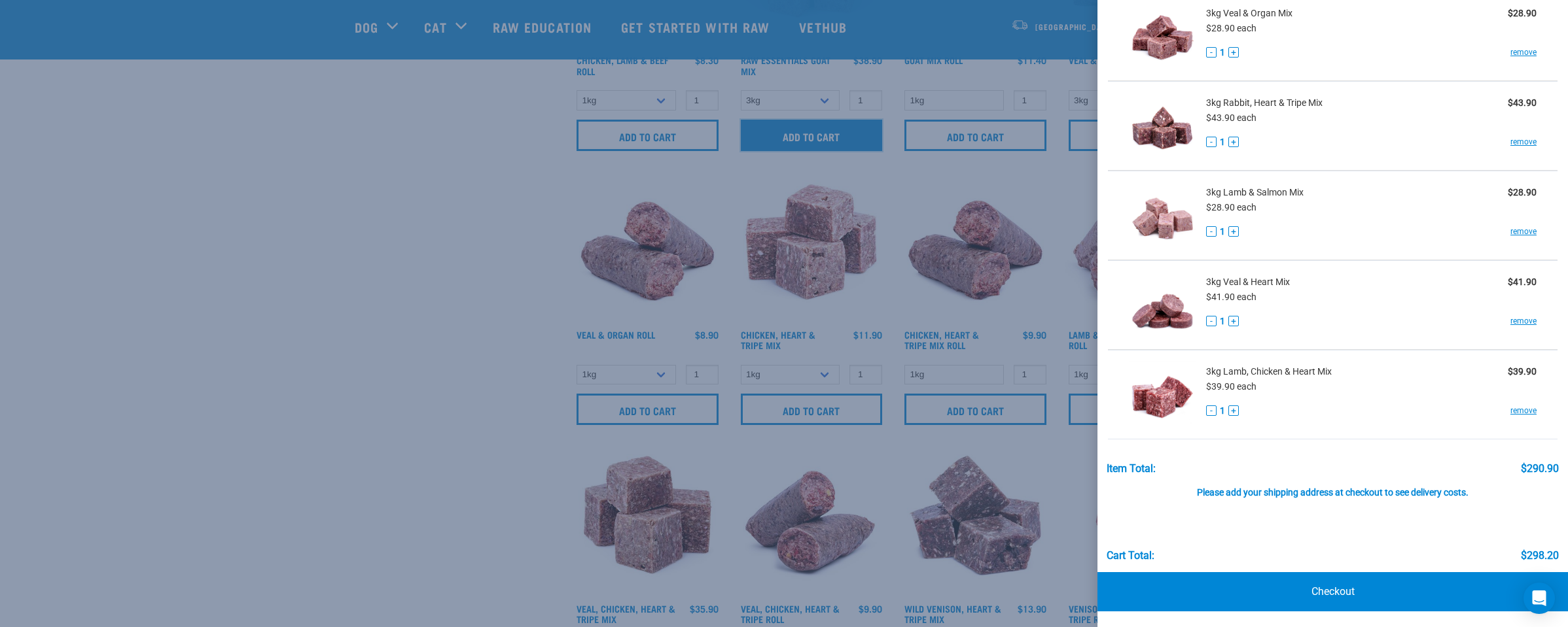
scroll to position [1297, 0]
click at [1340, 589] on link "Checkout" at bounding box center [1332, 592] width 470 height 39
